Goal: Obtain resource: Obtain resource

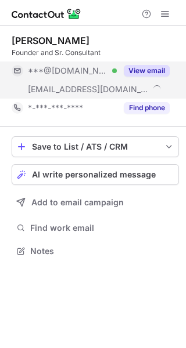
scroll to position [242, 186]
click at [147, 72] on button "View email" at bounding box center [147, 71] width 46 height 12
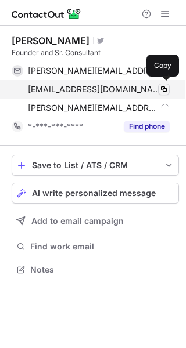
scroll to position [261, 186]
click at [166, 88] on span at bounding box center [163, 89] width 9 height 9
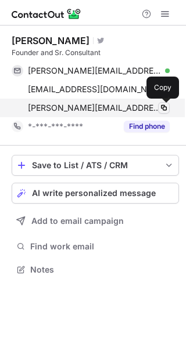
click at [165, 106] on span at bounding box center [163, 107] width 9 height 9
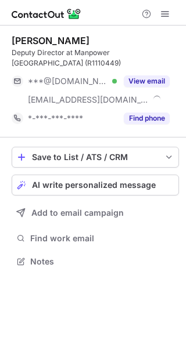
scroll to position [253, 186]
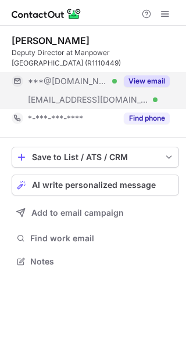
click at [132, 82] on button "View email" at bounding box center [147, 81] width 46 height 12
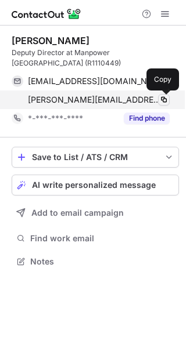
click at [162, 99] on span at bounding box center [163, 99] width 9 height 9
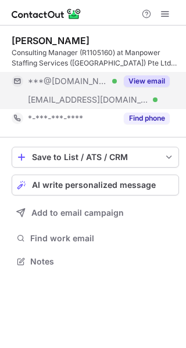
scroll to position [254, 186]
click at [140, 76] on button "View email" at bounding box center [147, 81] width 46 height 12
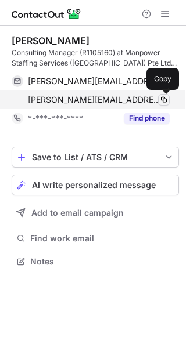
click at [162, 100] on span at bounding box center [163, 99] width 9 height 9
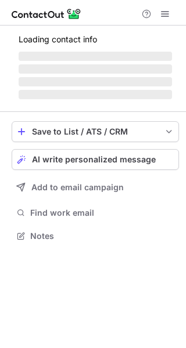
scroll to position [272, 186]
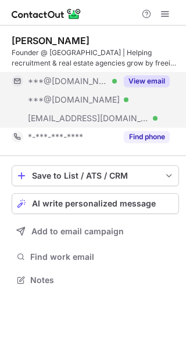
click at [154, 85] on button "View email" at bounding box center [147, 81] width 46 height 12
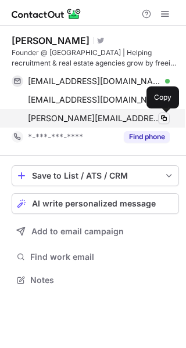
click at [158, 117] on button at bounding box center [164, 119] width 12 height 12
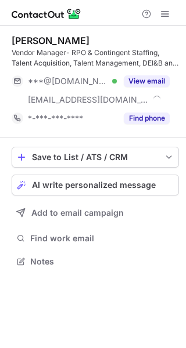
scroll to position [254, 186]
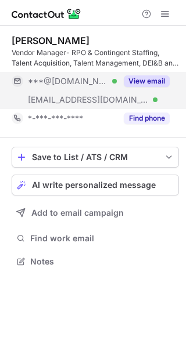
click at [139, 84] on button "View email" at bounding box center [147, 81] width 46 height 12
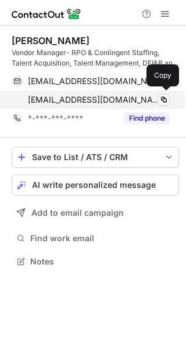
click at [162, 106] on div "malexander@rich.com Verified Copy" at bounding box center [91, 99] width 158 height 19
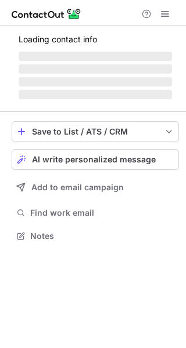
scroll to position [235, 186]
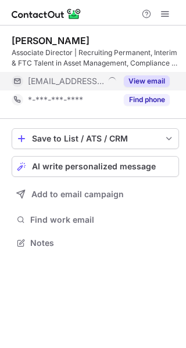
click at [135, 75] on div "View email" at bounding box center [143, 81] width 53 height 19
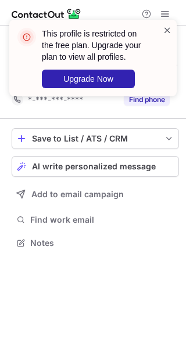
drag, startPoint x: 171, startPoint y: 30, endPoint x: 149, endPoint y: 0, distance: 37.4
click at [170, 30] on span at bounding box center [166, 30] width 9 height 12
